Goal: Task Accomplishment & Management: Use online tool/utility

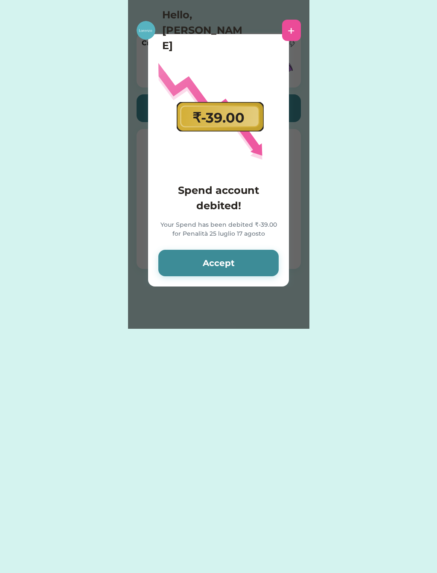
click at [204, 268] on button "Accept" at bounding box center [218, 263] width 120 height 26
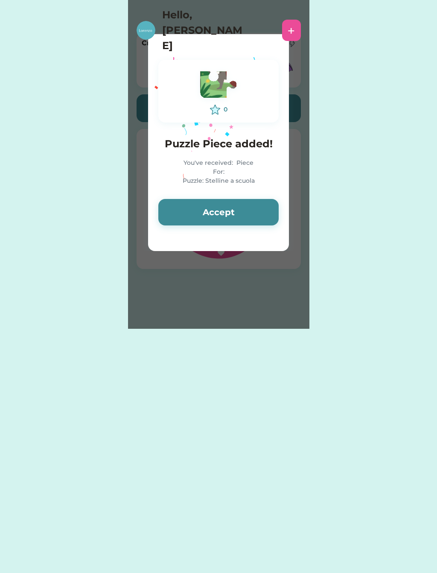
click at [211, 216] on button "Accept" at bounding box center [218, 212] width 120 height 26
click at [212, 225] on button "Accept" at bounding box center [218, 212] width 120 height 26
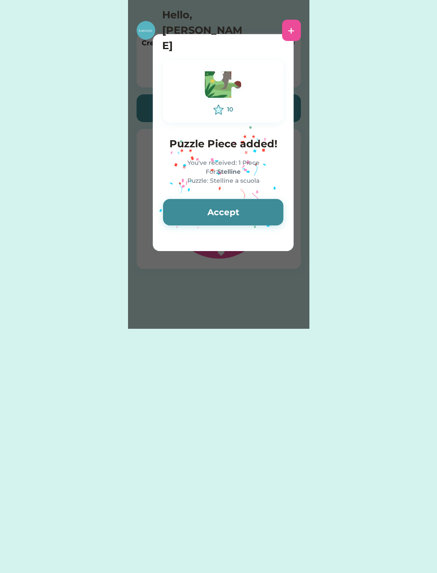
click at [209, 219] on button "Accept" at bounding box center [223, 212] width 120 height 26
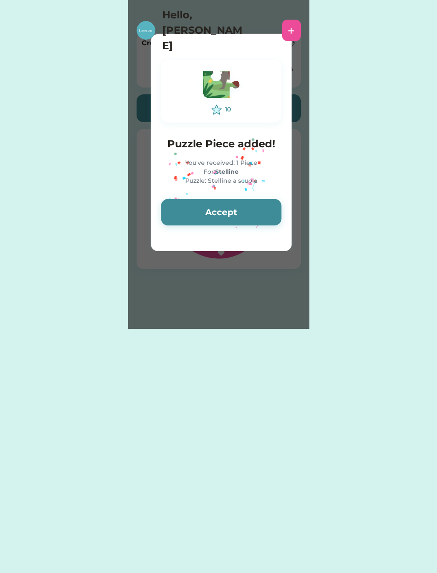
click at [212, 225] on button "Accept" at bounding box center [221, 212] width 120 height 26
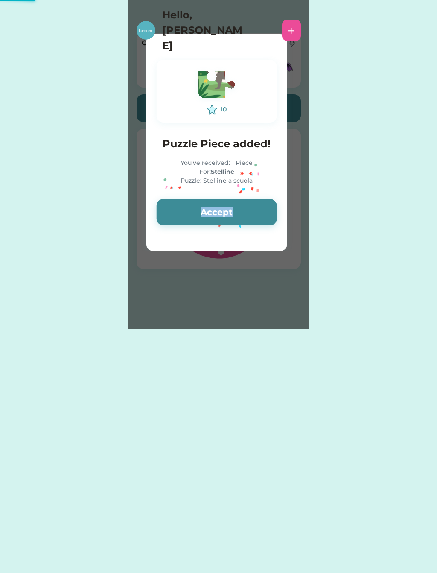
click at [216, 225] on button "Accept" at bounding box center [217, 212] width 120 height 26
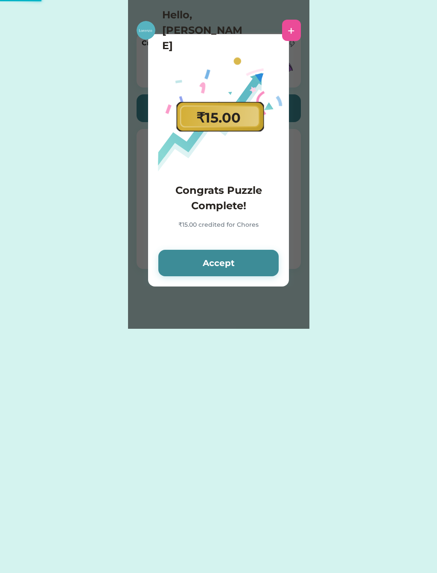
click at [218, 220] on div "Congrats Puzzle Complete! ₹15.00 credited for Chores" at bounding box center [218, 211] width 120 height 57
click at [214, 235] on div "₹15.00 credited for Chores" at bounding box center [218, 229] width 120 height 19
click at [221, 271] on button "Accept" at bounding box center [218, 263] width 120 height 26
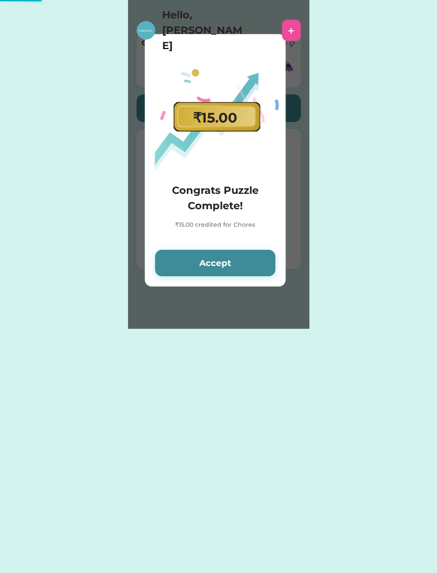
click at [222, 275] on button "Accept" at bounding box center [215, 263] width 120 height 26
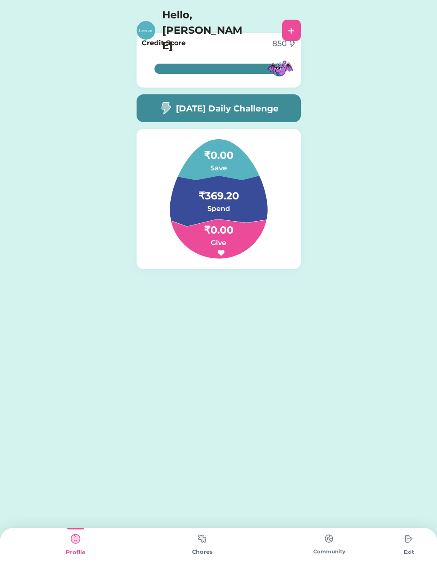
click at [156, 559] on div "Chores" at bounding box center [202, 550] width 127 height 45
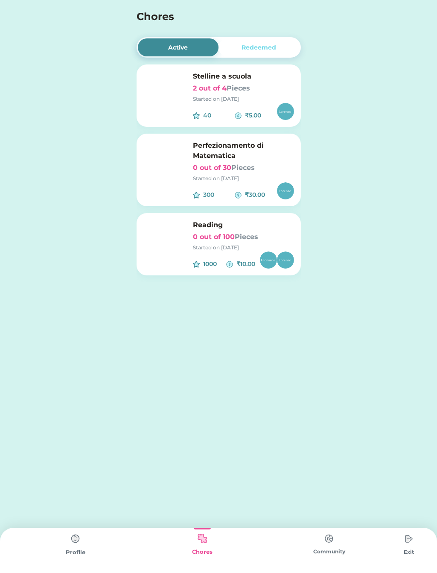
click at [244, 55] on div "Redeemed" at bounding box center [259, 47] width 81 height 18
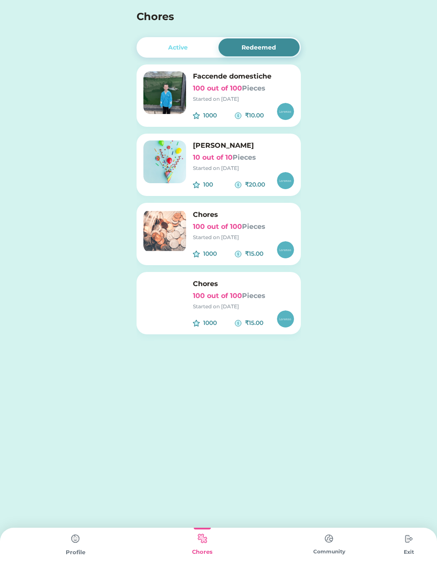
click at [69, 542] on img at bounding box center [75, 538] width 17 height 17
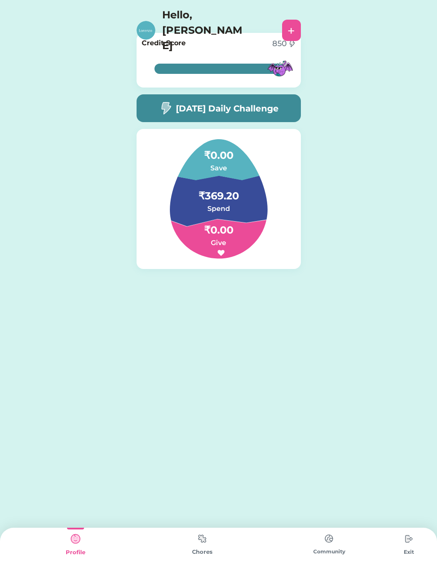
click at [206, 205] on h6 "Spend" at bounding box center [218, 209] width 85 height 10
